Goal: Information Seeking & Learning: Check status

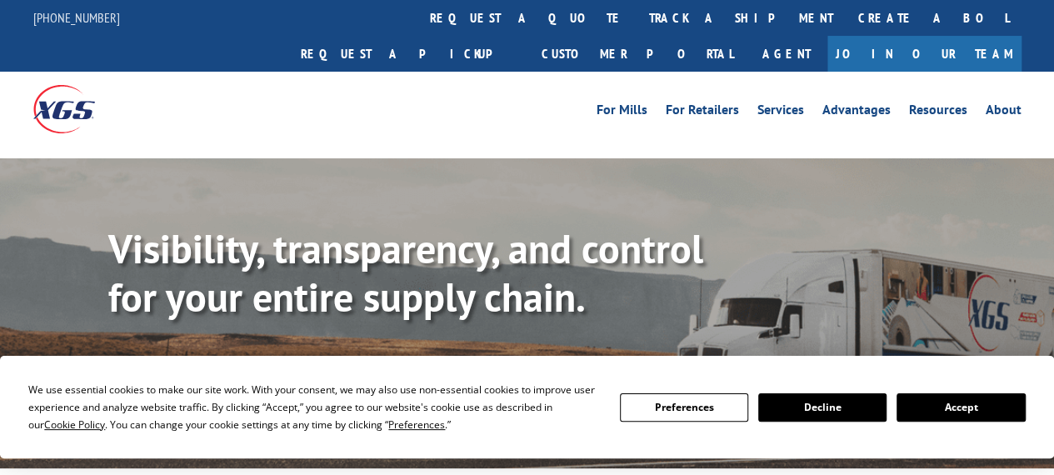
click at [205, 356] on link "Track shipment" at bounding box center [186, 373] width 157 height 35
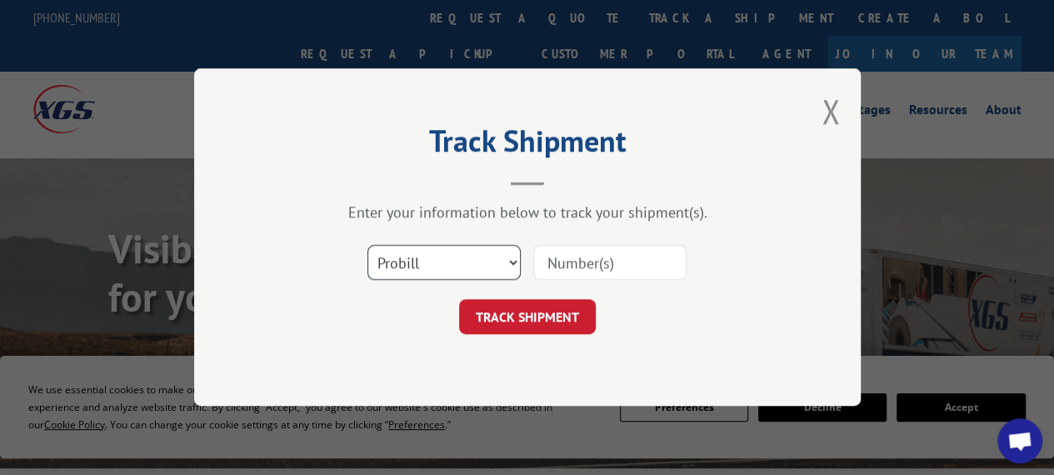
click at [444, 253] on select "Select category... Probill BOL PO" at bounding box center [444, 263] width 153 height 35
select select "bol"
click at [368, 246] on select "Select category... Probill BOL PO" at bounding box center [444, 263] width 153 height 35
click at [586, 268] on input at bounding box center [609, 263] width 153 height 35
paste input "17594608"
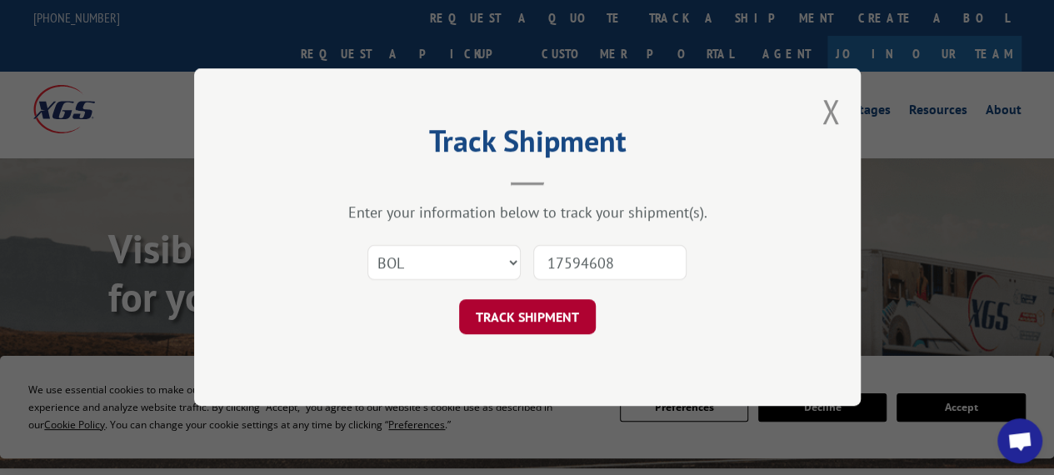
type input "17594608"
click at [529, 321] on button "TRACK SHIPMENT" at bounding box center [527, 317] width 137 height 35
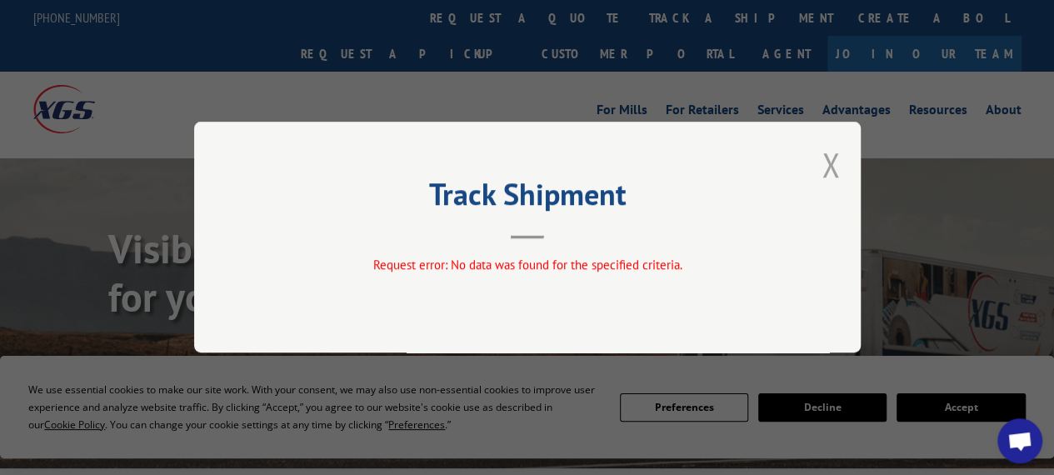
click at [827, 156] on button "Close modal" at bounding box center [831, 165] width 18 height 44
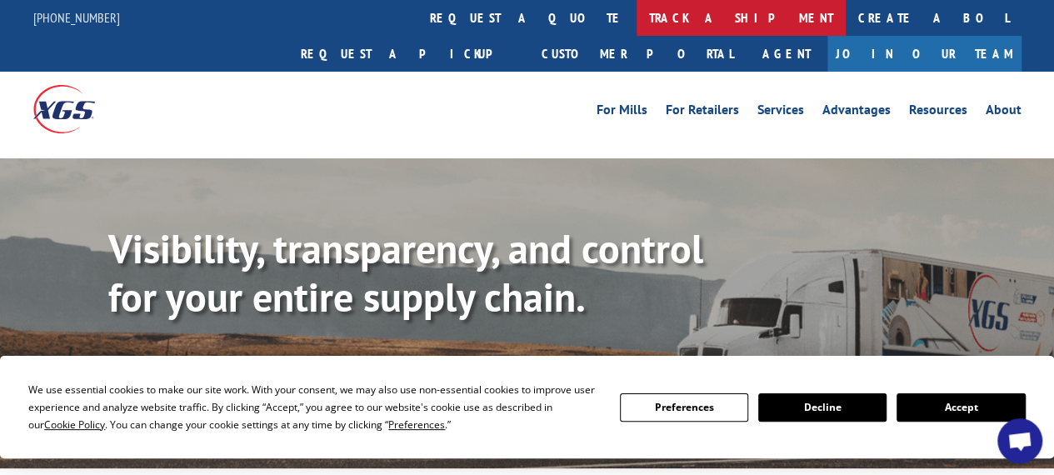
click at [637, 21] on link "track a shipment" at bounding box center [741, 18] width 209 height 36
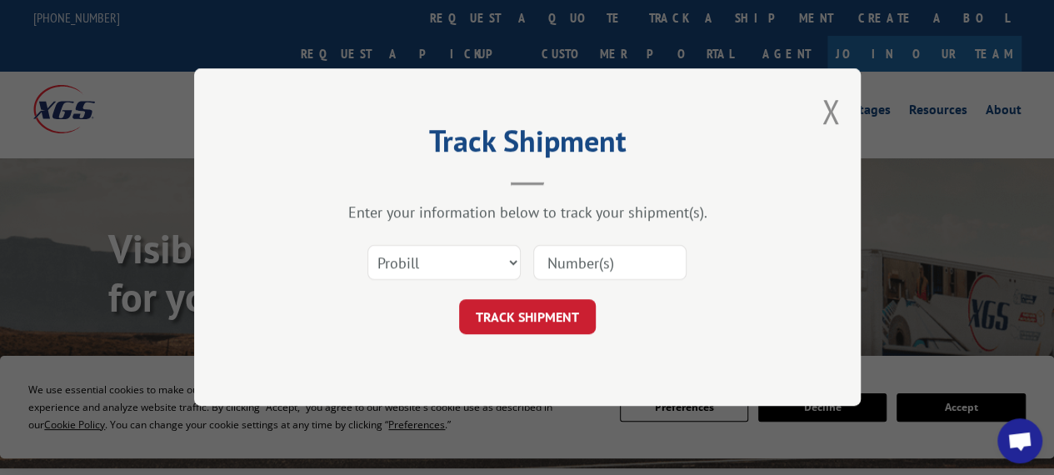
click at [475, 294] on form "Select category... Probill BOL PO TRACK SHIPMENT" at bounding box center [528, 285] width 500 height 99
click at [473, 266] on select "Select category... Probill BOL PO" at bounding box center [444, 263] width 153 height 35
click at [368, 246] on select "Select category... Probill BOL PO" at bounding box center [444, 263] width 153 height 35
click at [614, 266] on input at bounding box center [609, 263] width 153 height 35
paste input "17594608"
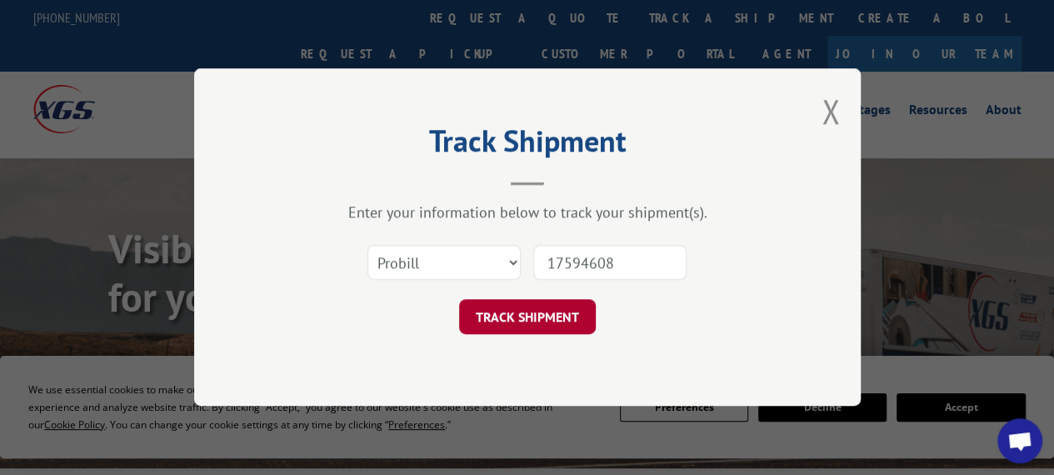
type input "17594608"
click at [553, 321] on button "TRACK SHIPMENT" at bounding box center [527, 317] width 137 height 35
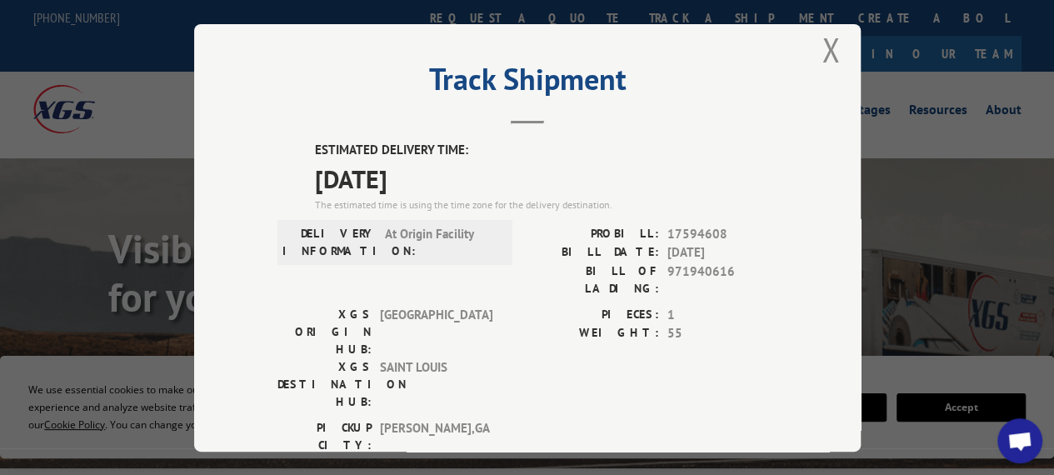
scroll to position [28, 0]
